Goal: Task Accomplishment & Management: Manage account settings

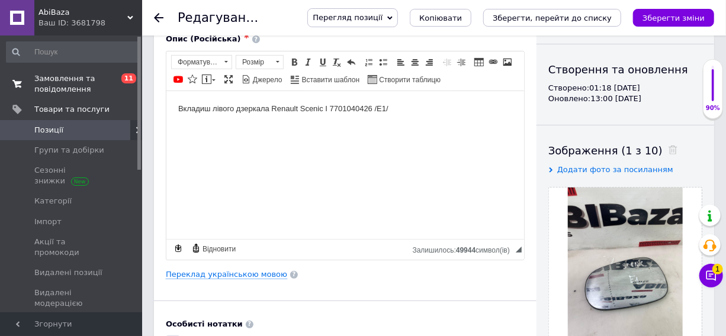
click at [85, 81] on span "Замовлення та повідомлення" at bounding box center [71, 83] width 75 height 21
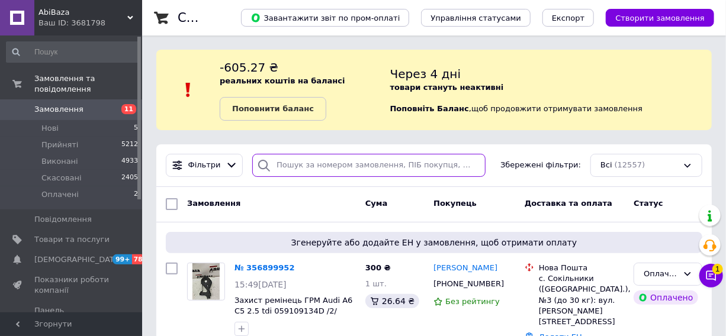
click at [434, 165] on input "search" at bounding box center [368, 165] width 233 height 23
click at [434, 165] on input "дубь" at bounding box center [368, 165] width 233 height 23
click at [286, 168] on input "дубь" at bounding box center [368, 165] width 233 height 23
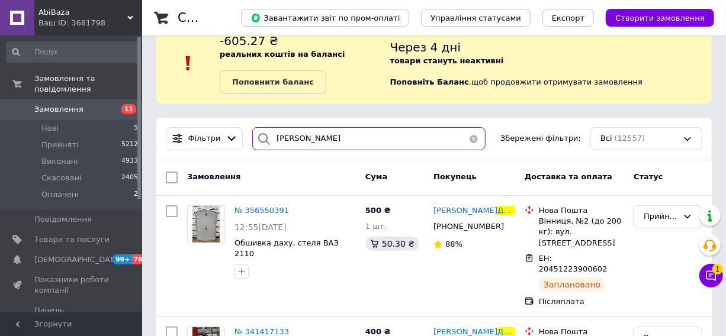
scroll to position [53, 0]
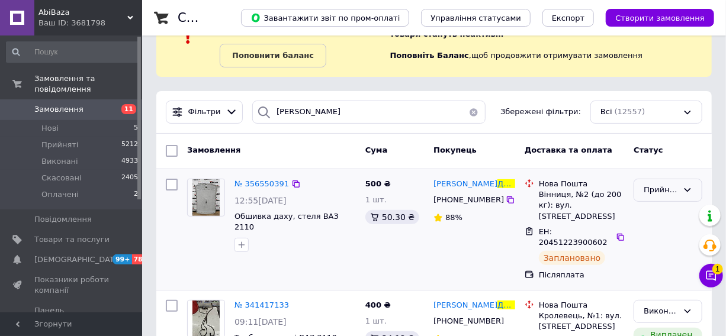
click at [650, 182] on div "Прийнято" at bounding box center [668, 190] width 69 height 23
click at [644, 237] on li "Скасовано" at bounding box center [668, 237] width 68 height 22
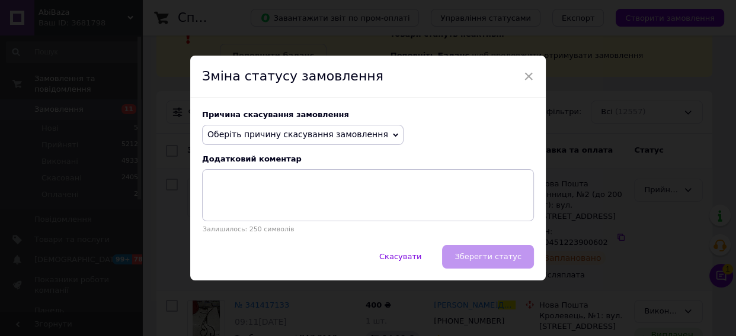
click at [310, 136] on span "Оберіть причину скасування замовлення" at bounding box center [297, 134] width 181 height 9
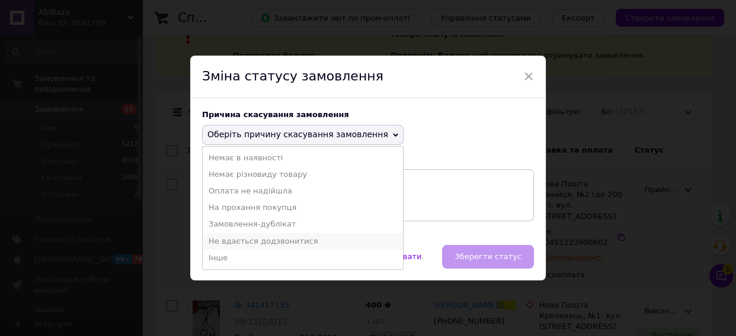
click at [255, 245] on li "Не вдається додзвонитися" at bounding box center [303, 241] width 200 height 17
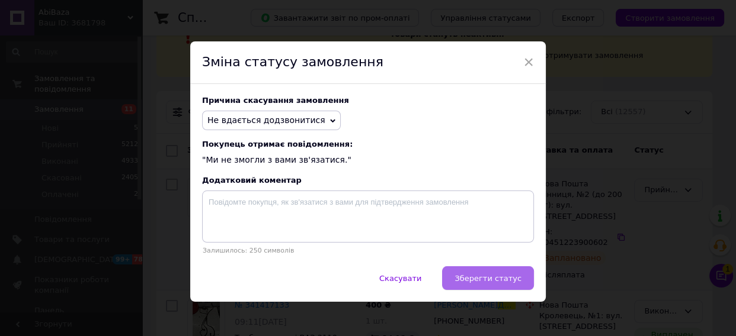
click at [485, 280] on span "Зберегти статус" at bounding box center [487, 278] width 67 height 9
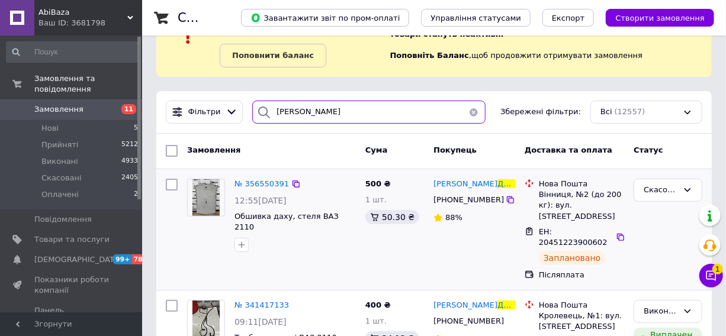
drag, startPoint x: 319, startPoint y: 113, endPoint x: 243, endPoint y: 133, distance: 77.9
type input "кузьменко"
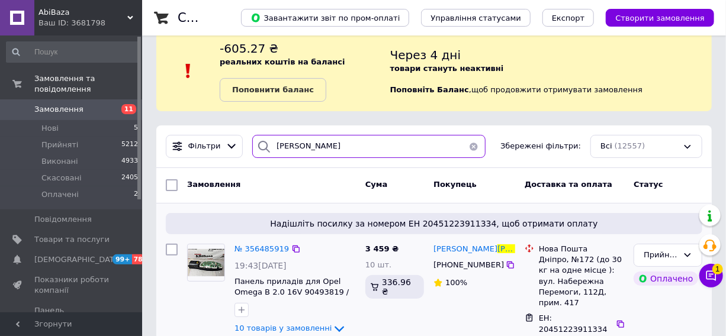
scroll to position [53, 0]
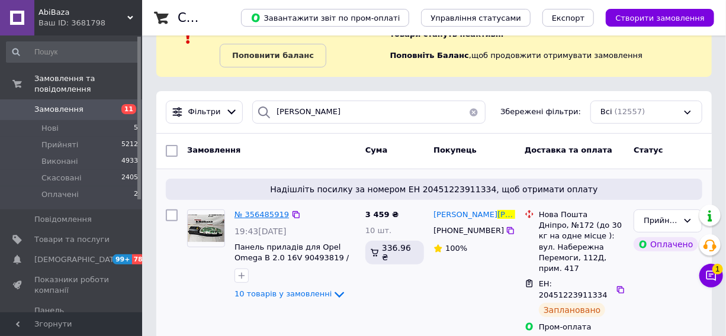
click at [266, 210] on span "№ 356485919" at bounding box center [262, 214] width 54 height 9
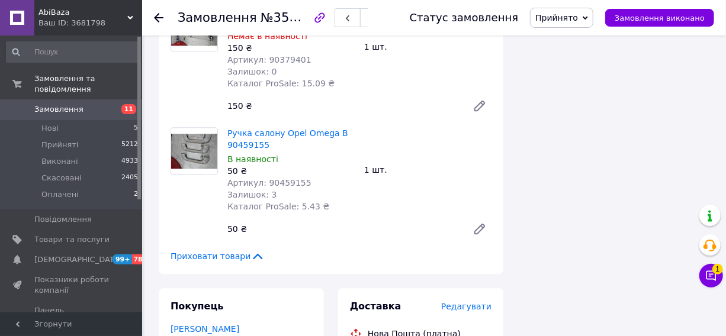
scroll to position [1238, 0]
click at [230, 251] on span "Приховати товари" at bounding box center [218, 257] width 94 height 12
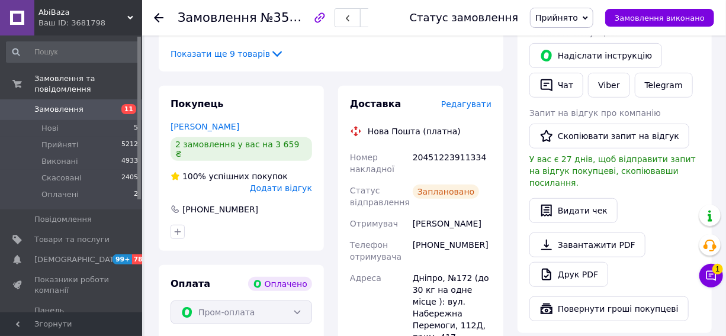
scroll to position [269, 0]
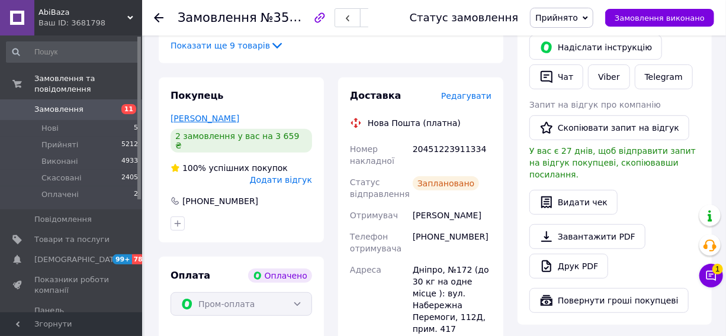
click at [211, 123] on link "Кузьменко Андрей" at bounding box center [205, 118] width 69 height 9
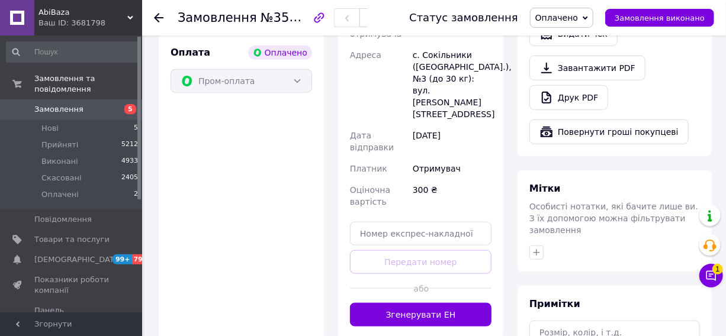
scroll to position [538, 0]
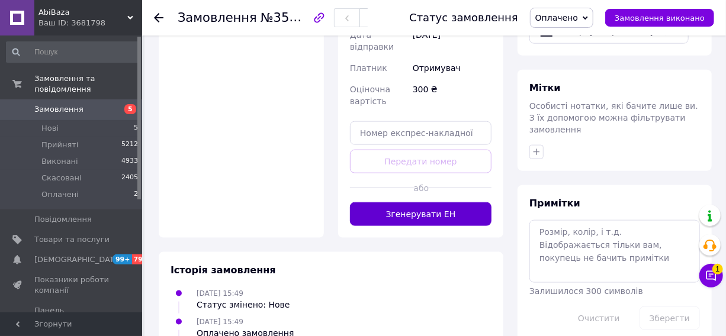
click at [386, 203] on button "Згенерувати ЕН" at bounding box center [421, 215] width 142 height 24
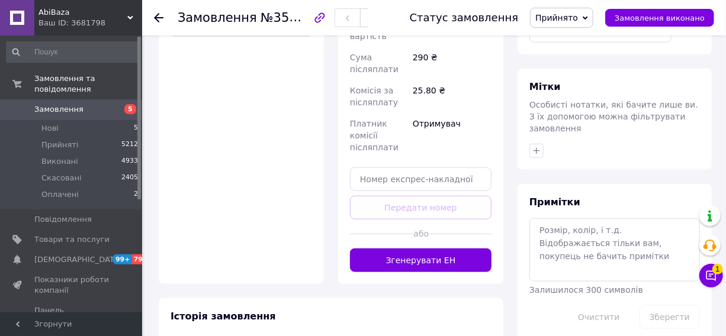
scroll to position [538, 0]
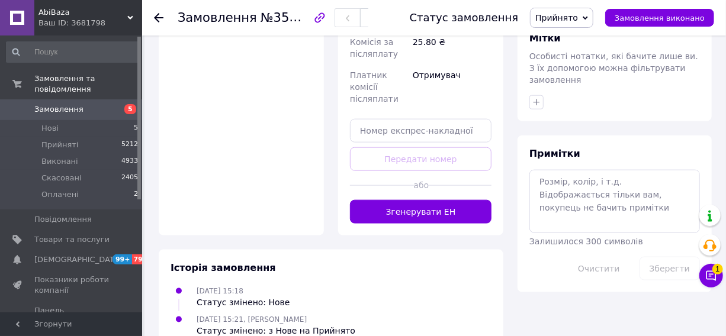
click at [434, 200] on button "Згенерувати ЕН" at bounding box center [421, 212] width 142 height 24
